Goal: Find specific page/section: Find specific page/section

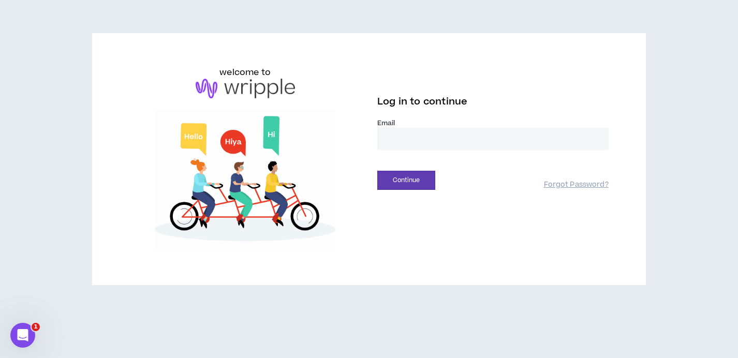
click at [429, 126] on label "Email *" at bounding box center [492, 122] width 231 height 9
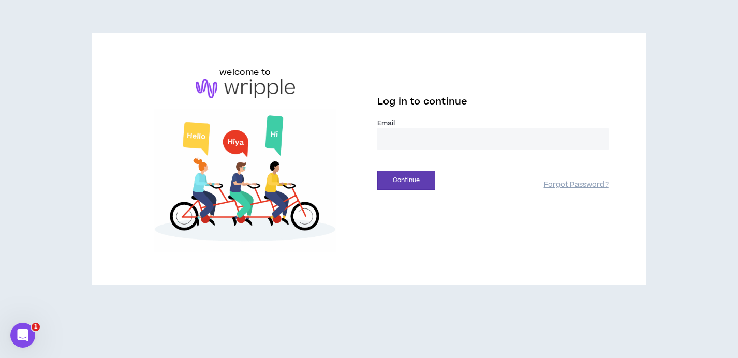
drag, startPoint x: 425, startPoint y: 135, endPoint x: 425, endPoint y: 128, distance: 6.7
click at [425, 134] on input "email" at bounding box center [492, 139] width 231 height 22
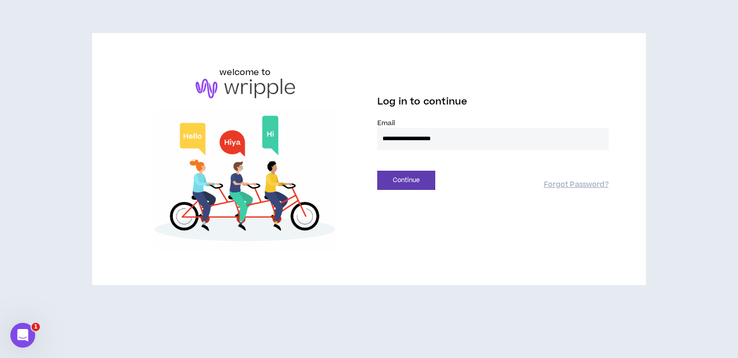
type input "**********"
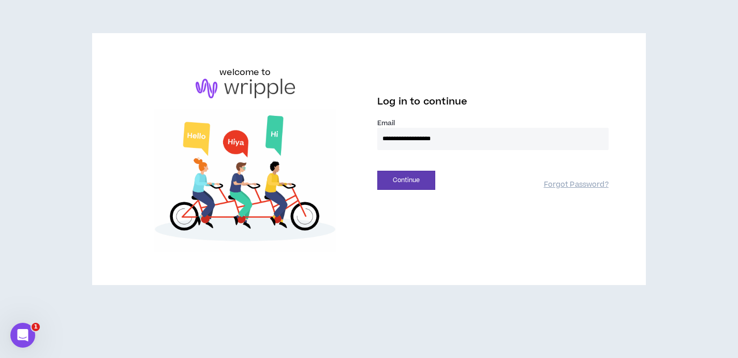
click at [377, 171] on button "Continue" at bounding box center [406, 180] width 58 height 19
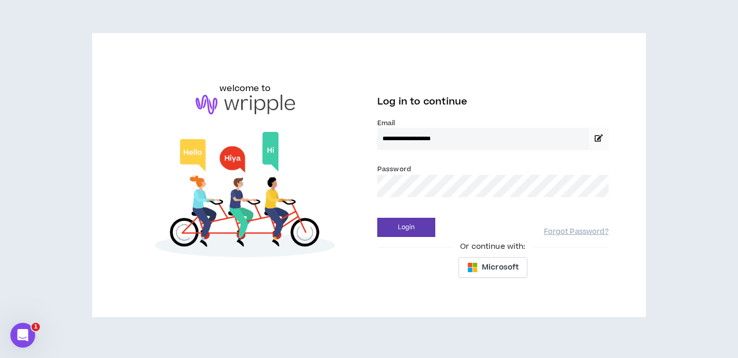
click at [377, 218] on button "Login" at bounding box center [406, 227] width 58 height 19
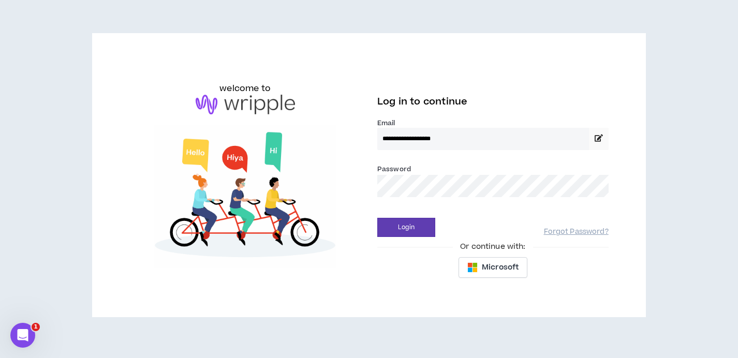
click at [377, 218] on button "Login" at bounding box center [406, 227] width 58 height 19
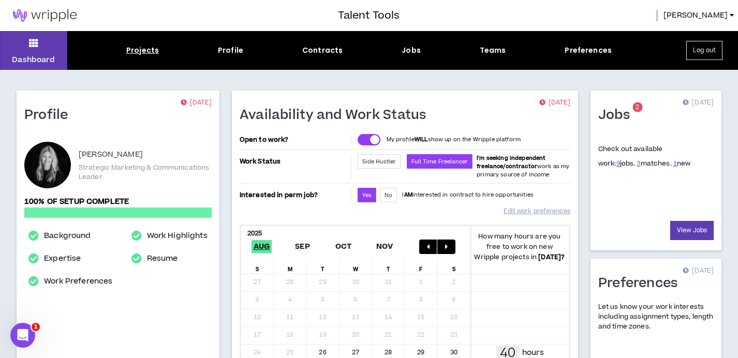
click at [144, 48] on div "Projects" at bounding box center [142, 50] width 33 height 11
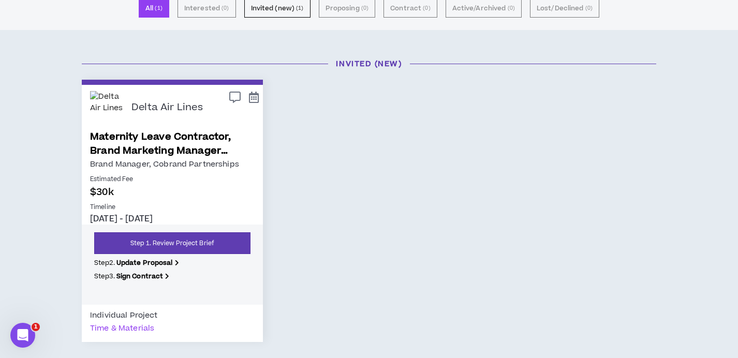
scroll to position [95, 0]
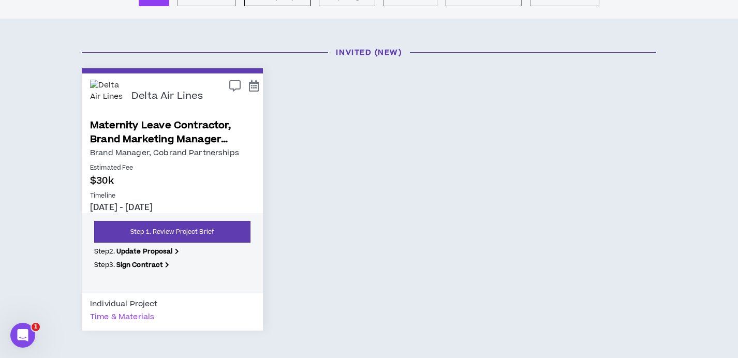
click at [174, 130] on link "Maternity Leave Contractor, Brand Marketing Manager (Cobrand Partnerships)" at bounding box center [172, 132] width 165 height 28
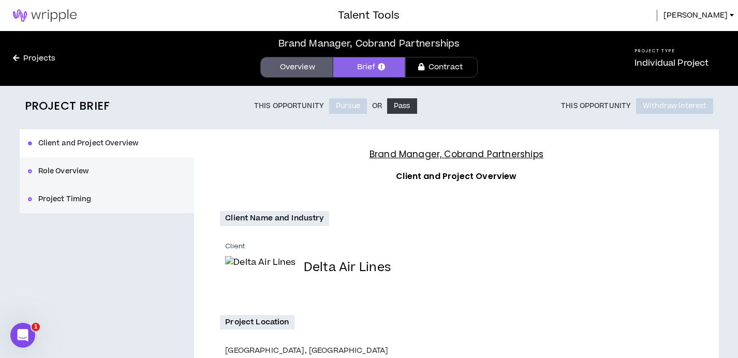
click at [66, 170] on button "Role Overview" at bounding box center [107, 171] width 175 height 28
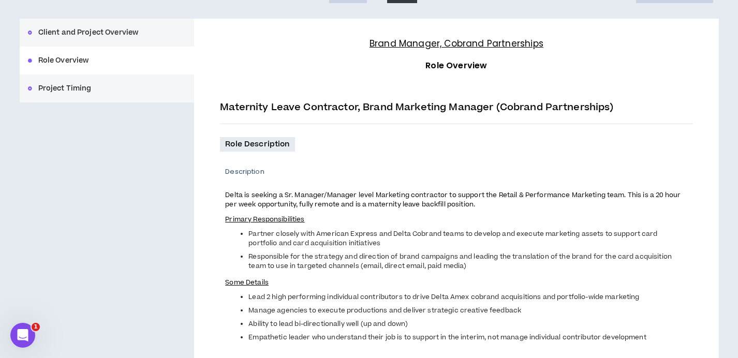
scroll to position [111, 0]
